Goal: Transaction & Acquisition: Purchase product/service

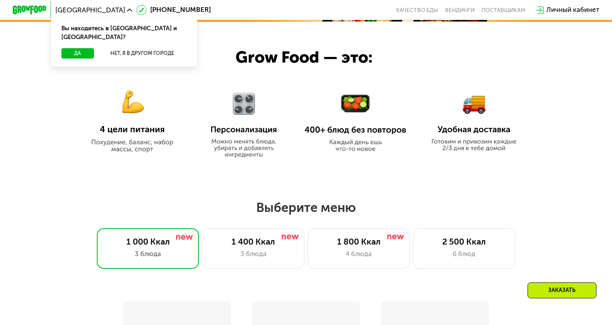
click at [85, 14] on div "[GEOGRAPHIC_DATA] Вы находитесь в [GEOGRAPHIC_DATA] и [GEOGRAPHIC_DATA]? Да Нет…" at bounding box center [93, 9] width 85 height 15
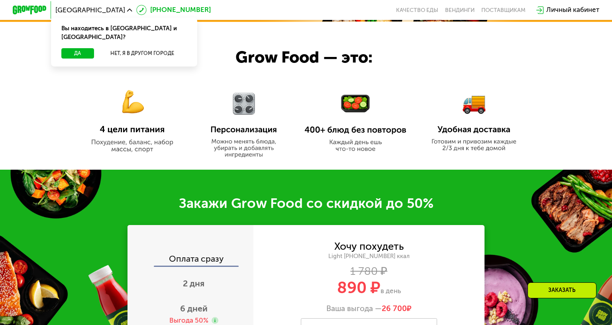
click at [137, 8] on use at bounding box center [142, 10] width 10 height 10
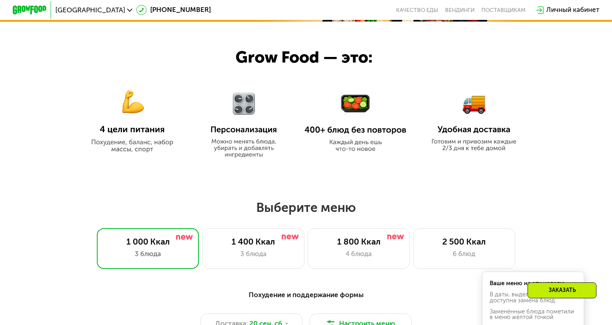
click at [127, 10] on use at bounding box center [129, 10] width 5 height 3
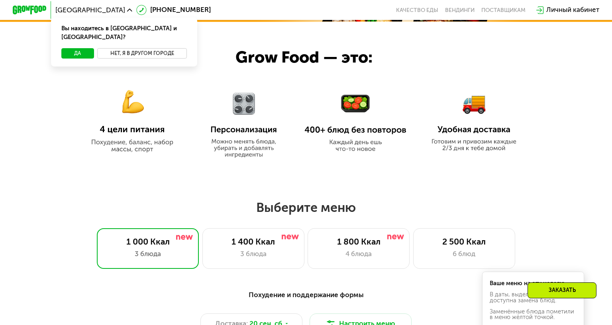
click at [123, 48] on button "Нет, я в другом городе" at bounding box center [142, 53] width 90 height 10
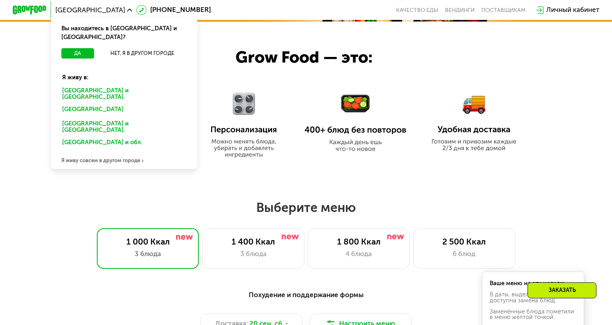
click at [73, 85] on div "[GEOGRAPHIC_DATA] и [GEOGRAPHIC_DATA]." at bounding box center [124, 94] width 136 height 18
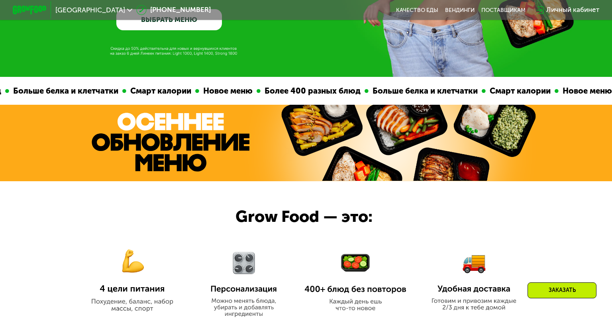
click at [179, 26] on link "ВЫБРАТЬ МЕНЮ" at bounding box center [169, 19] width 106 height 21
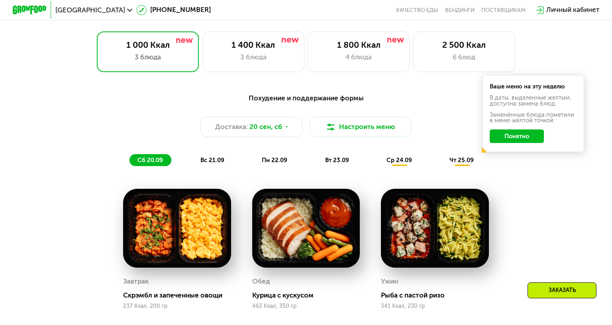
scroll to position [509, 0]
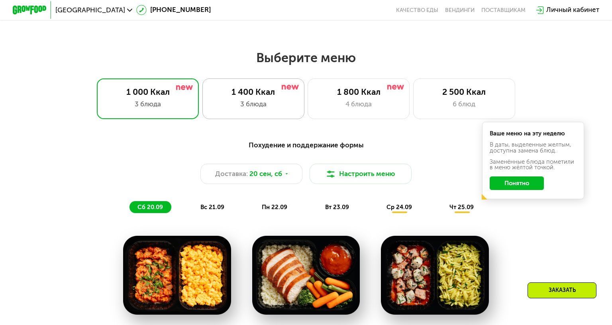
click at [268, 96] on div "1 400 Ккал" at bounding box center [253, 92] width 84 height 10
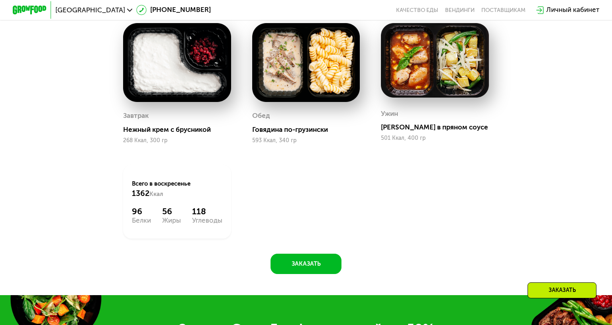
scroll to position [708, 0]
